Goal: Find specific page/section: Find specific page/section

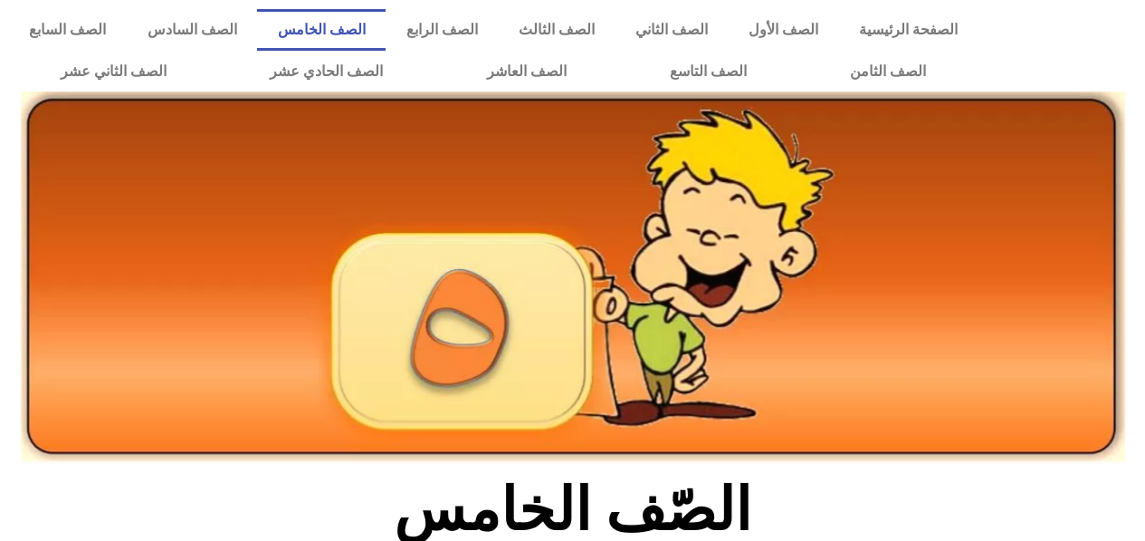
scroll to position [607, 0]
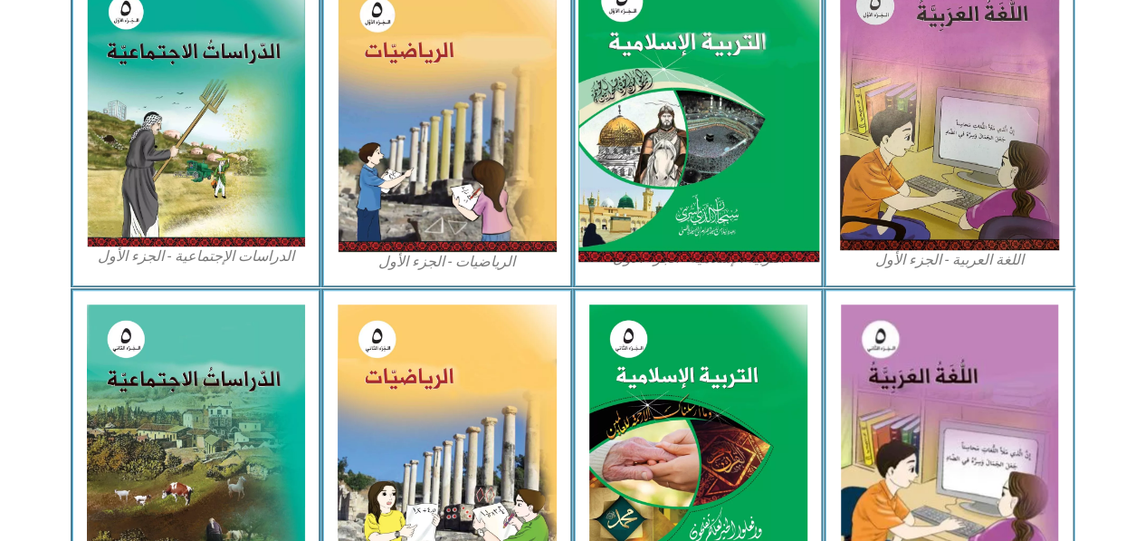
click at [764, 110] on img at bounding box center [698, 113] width 241 height 300
click at [654, 105] on img at bounding box center [698, 113] width 241 height 300
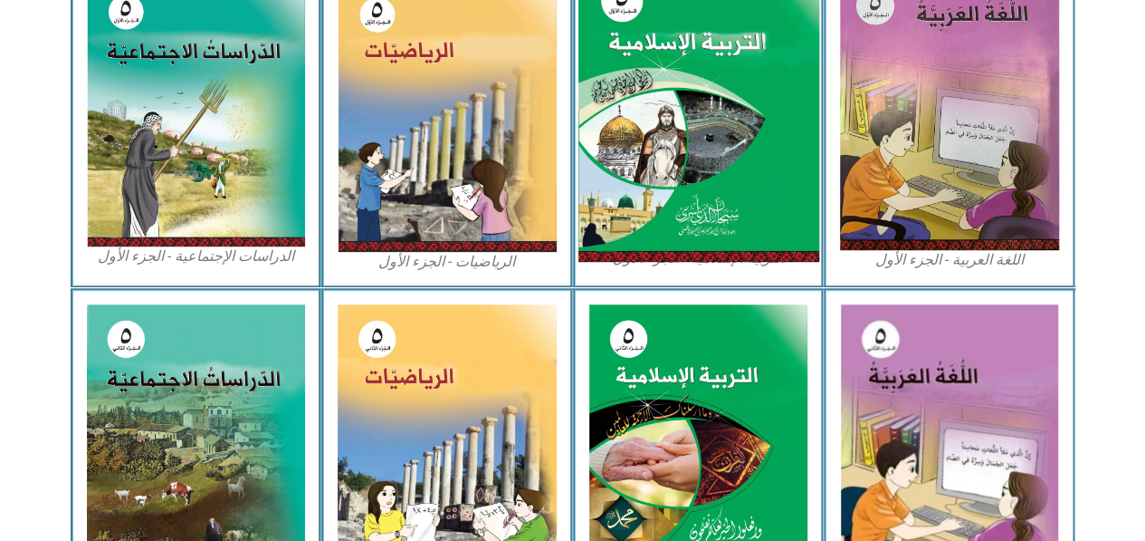
click at [654, 105] on img at bounding box center [698, 113] width 241 height 300
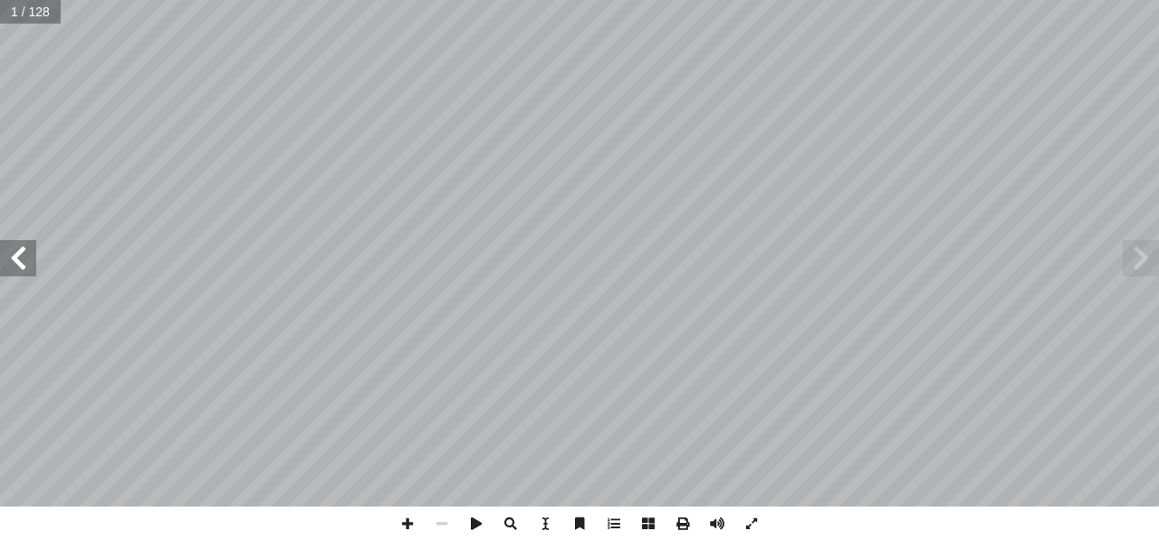
click at [22, 249] on span at bounding box center [18, 258] width 36 height 36
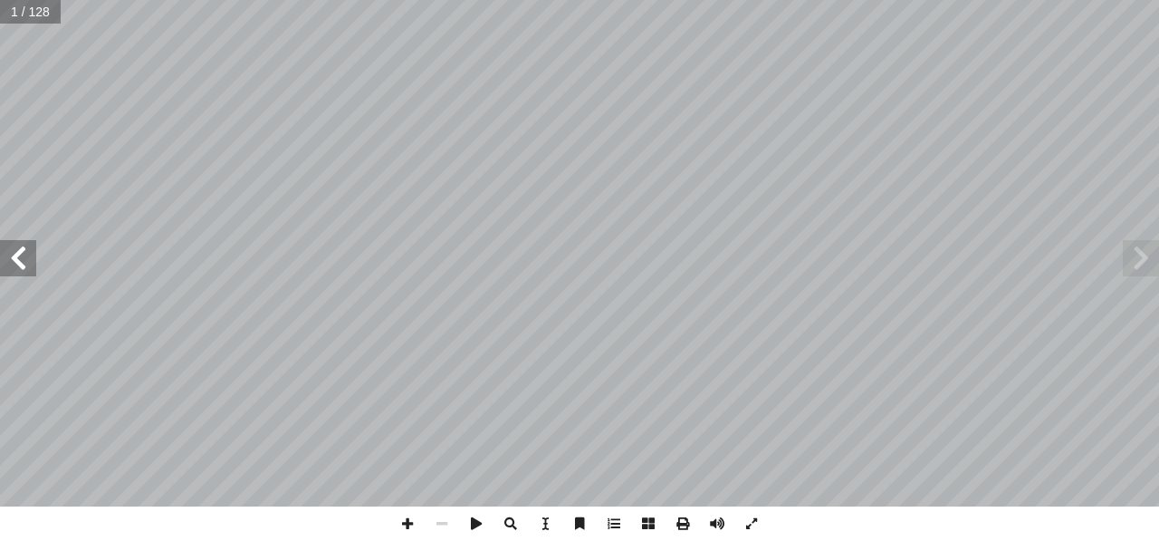
click at [22, 249] on span at bounding box center [18, 258] width 36 height 36
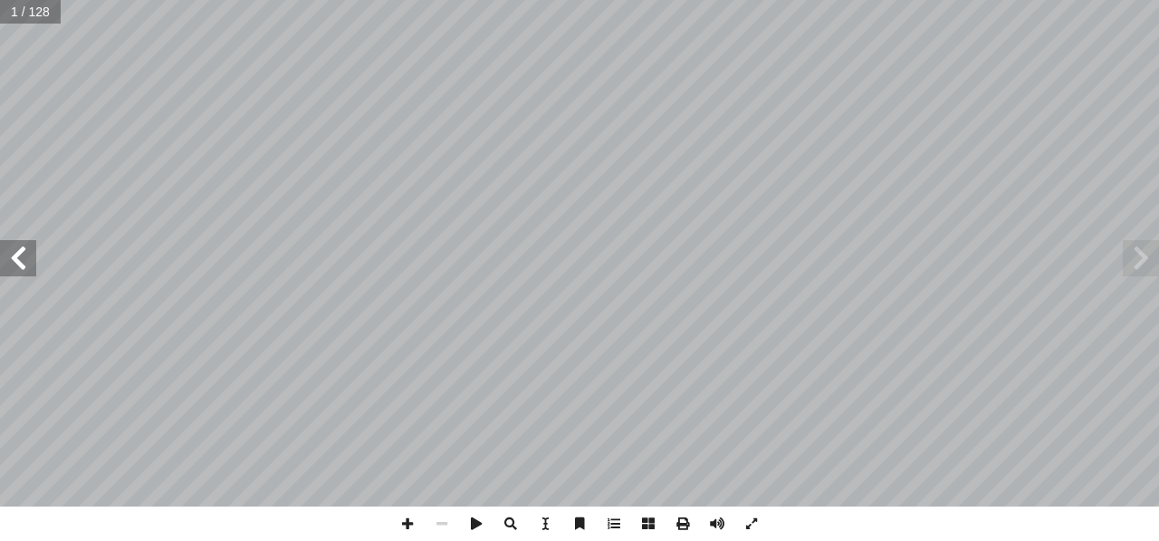
click at [22, 249] on span at bounding box center [18, 258] width 36 height 36
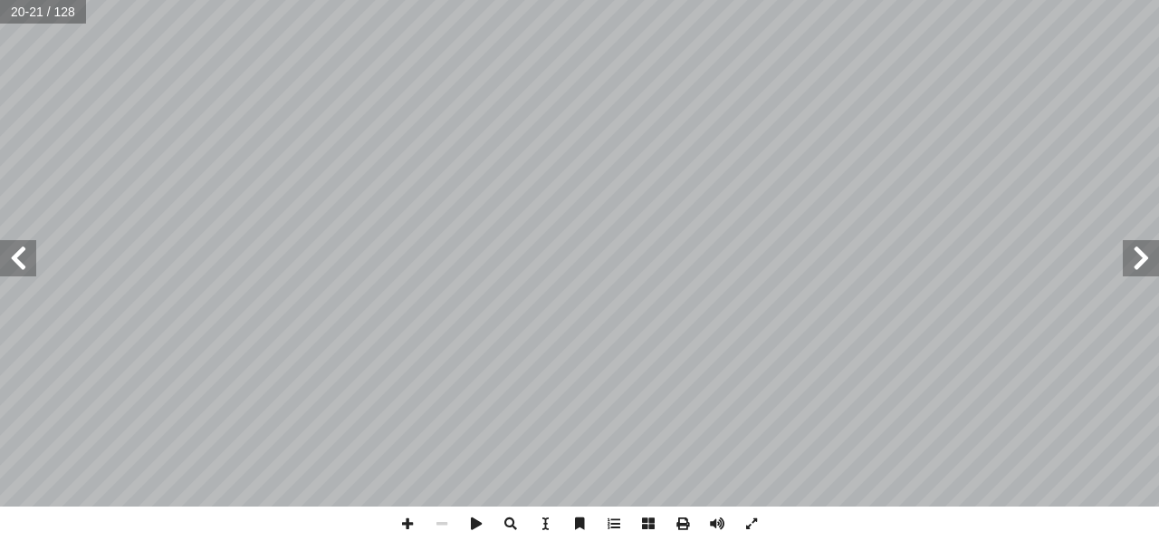
click at [1136, 262] on span at bounding box center [1141, 258] width 36 height 36
